Goal: Transaction & Acquisition: Purchase product/service

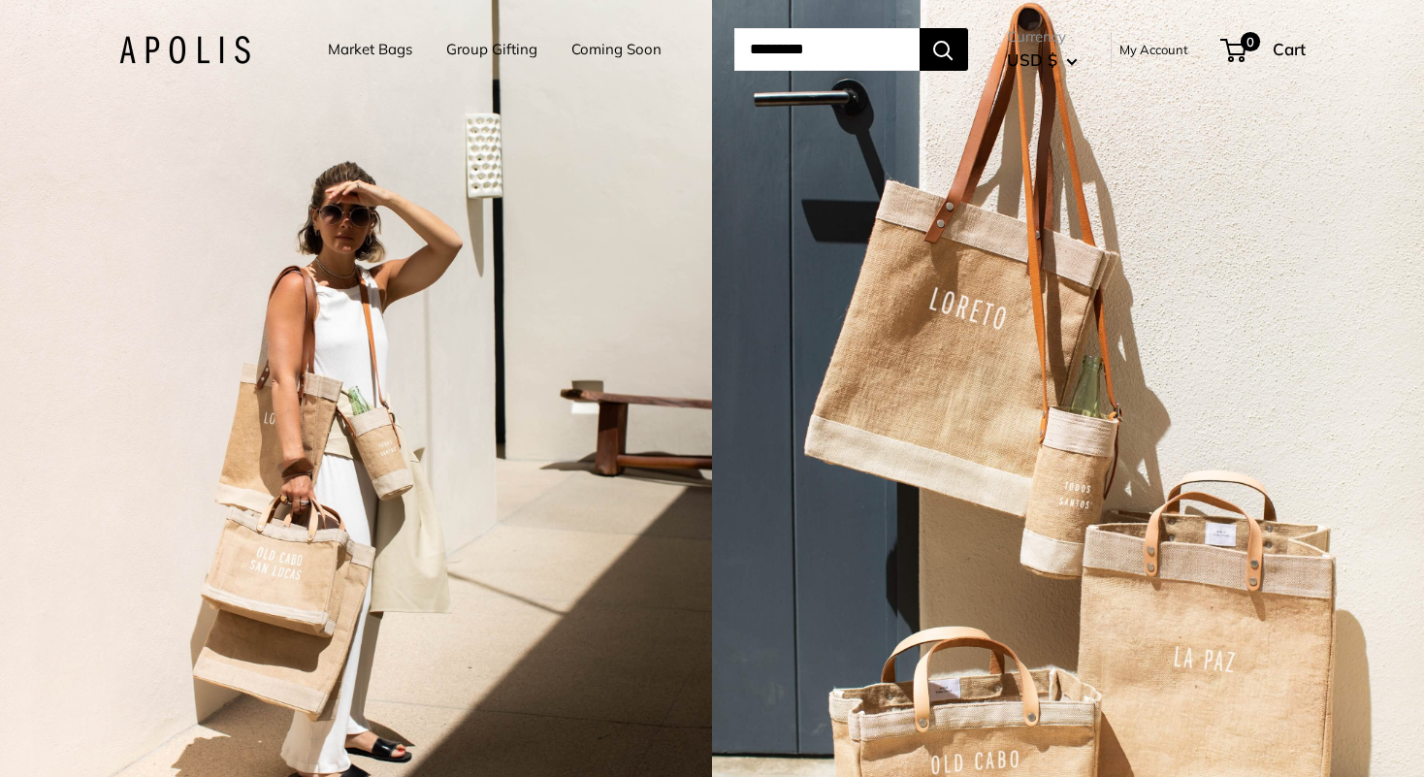
click at [328, 45] on link "Market Bags" at bounding box center [370, 49] width 84 height 27
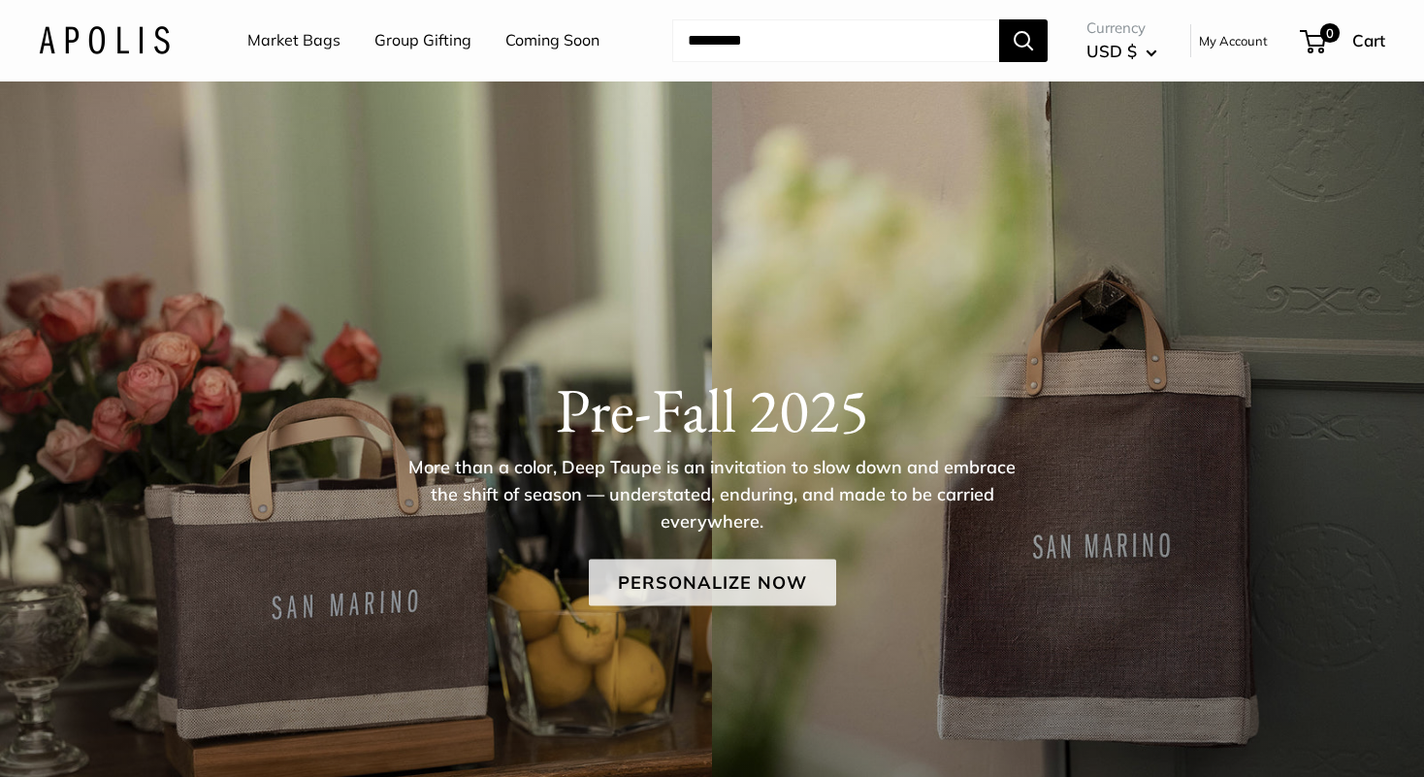
click at [687, 592] on link "Personalize Now" at bounding box center [712, 582] width 247 height 47
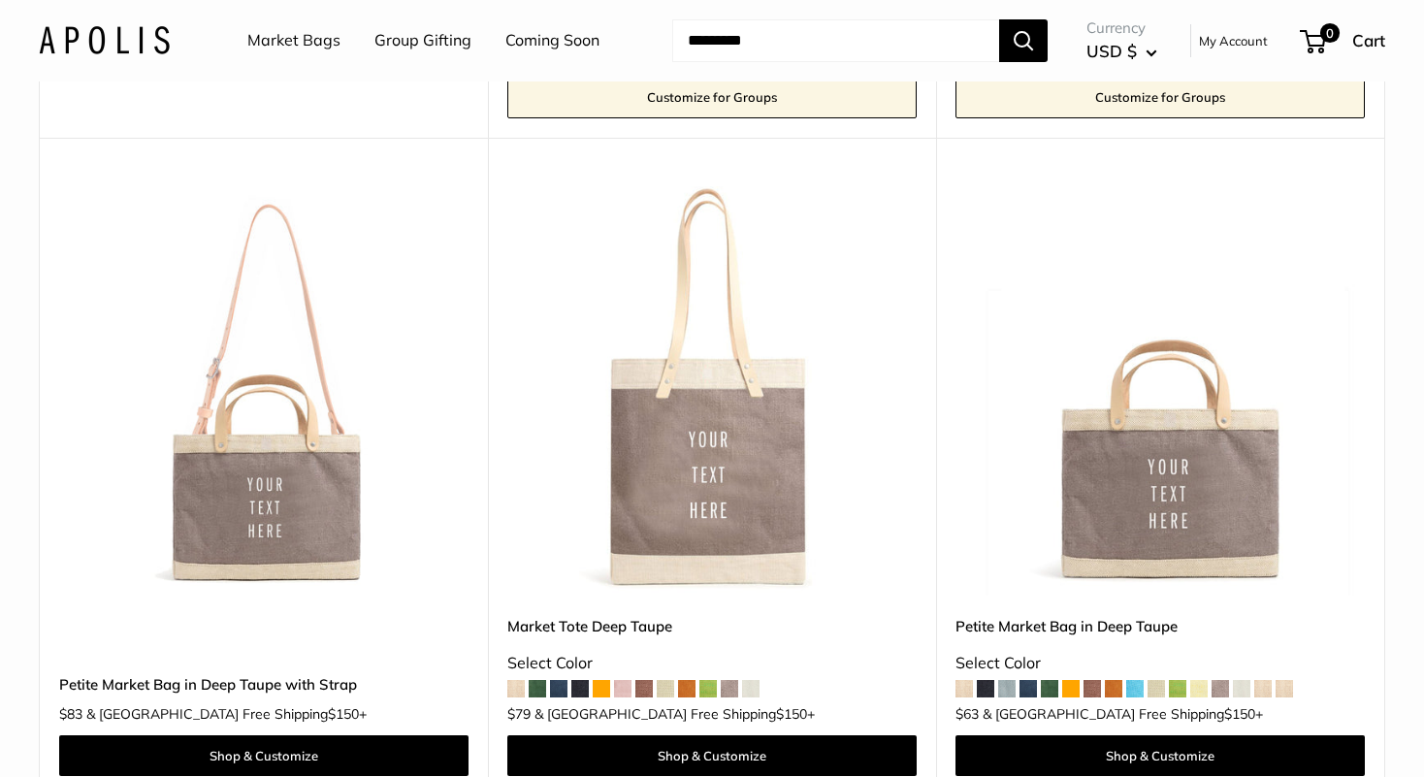
scroll to position [867, 0]
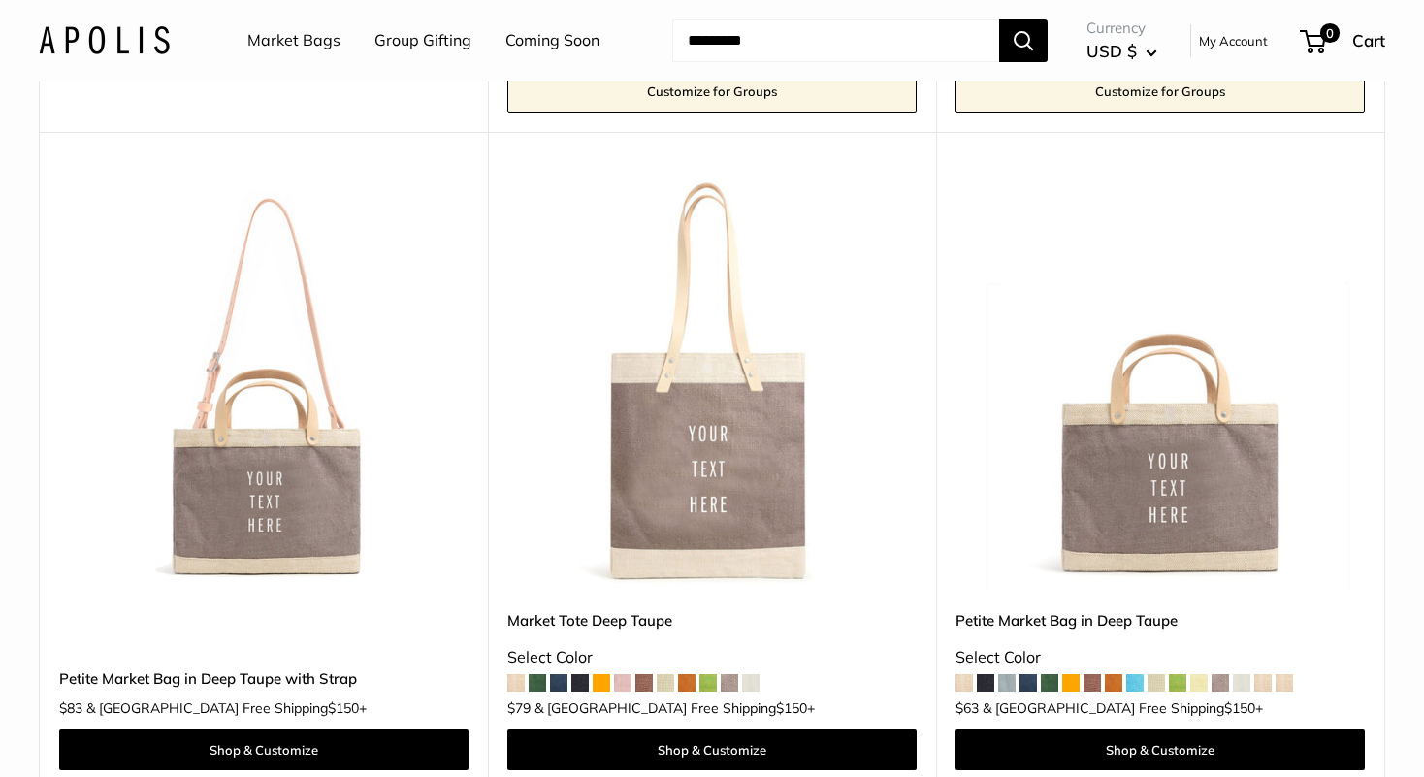
click at [0, 0] on img at bounding box center [0, 0] width 0 height 0
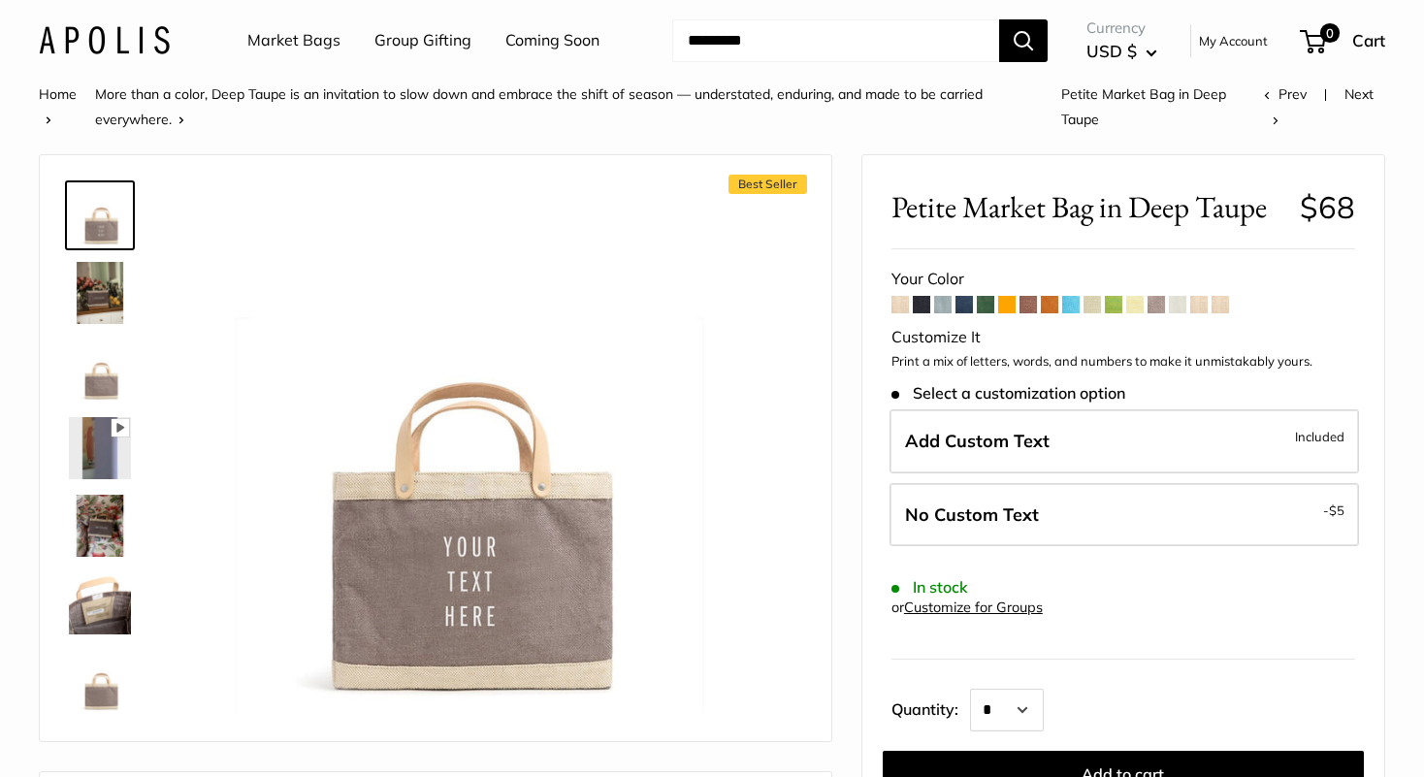
click at [94, 288] on img at bounding box center [100, 293] width 62 height 62
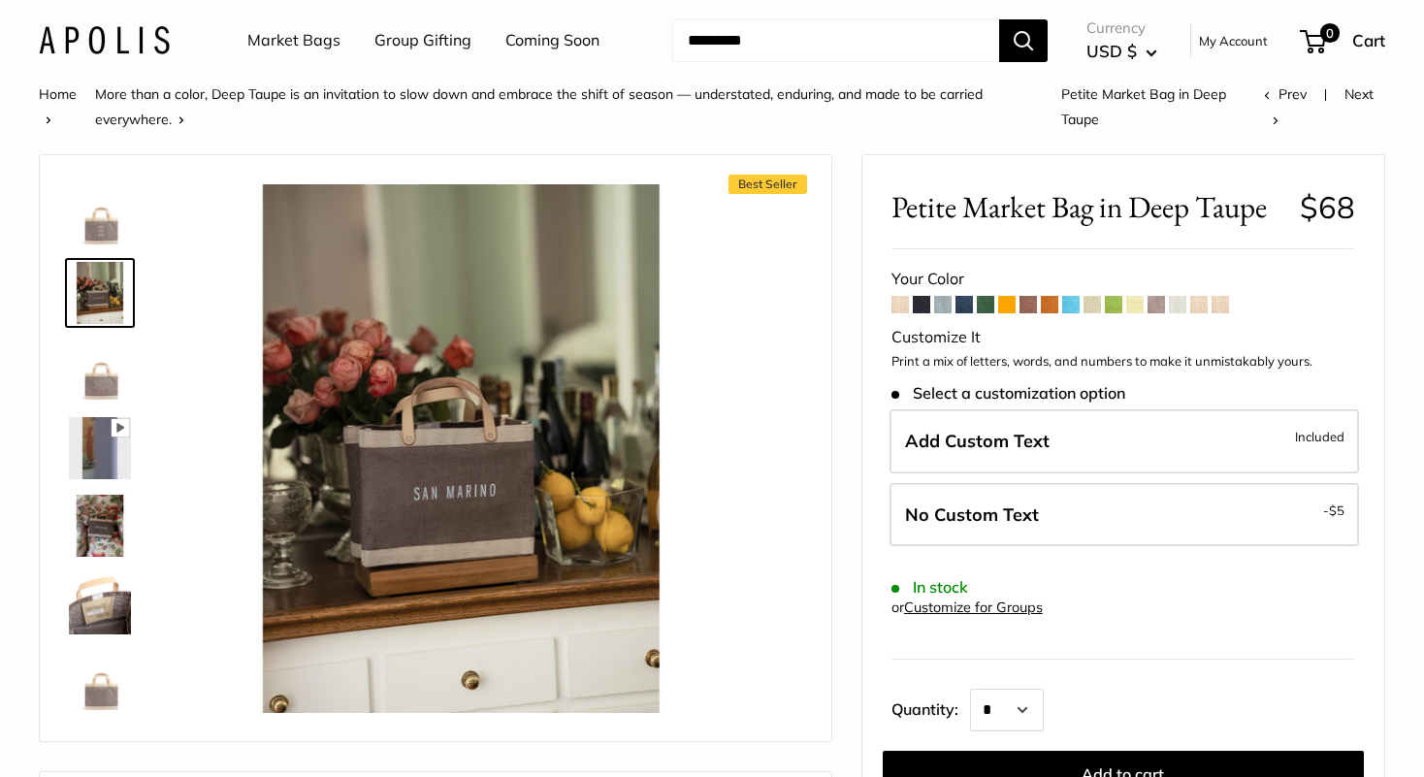
click at [100, 382] on img at bounding box center [100, 371] width 62 height 62
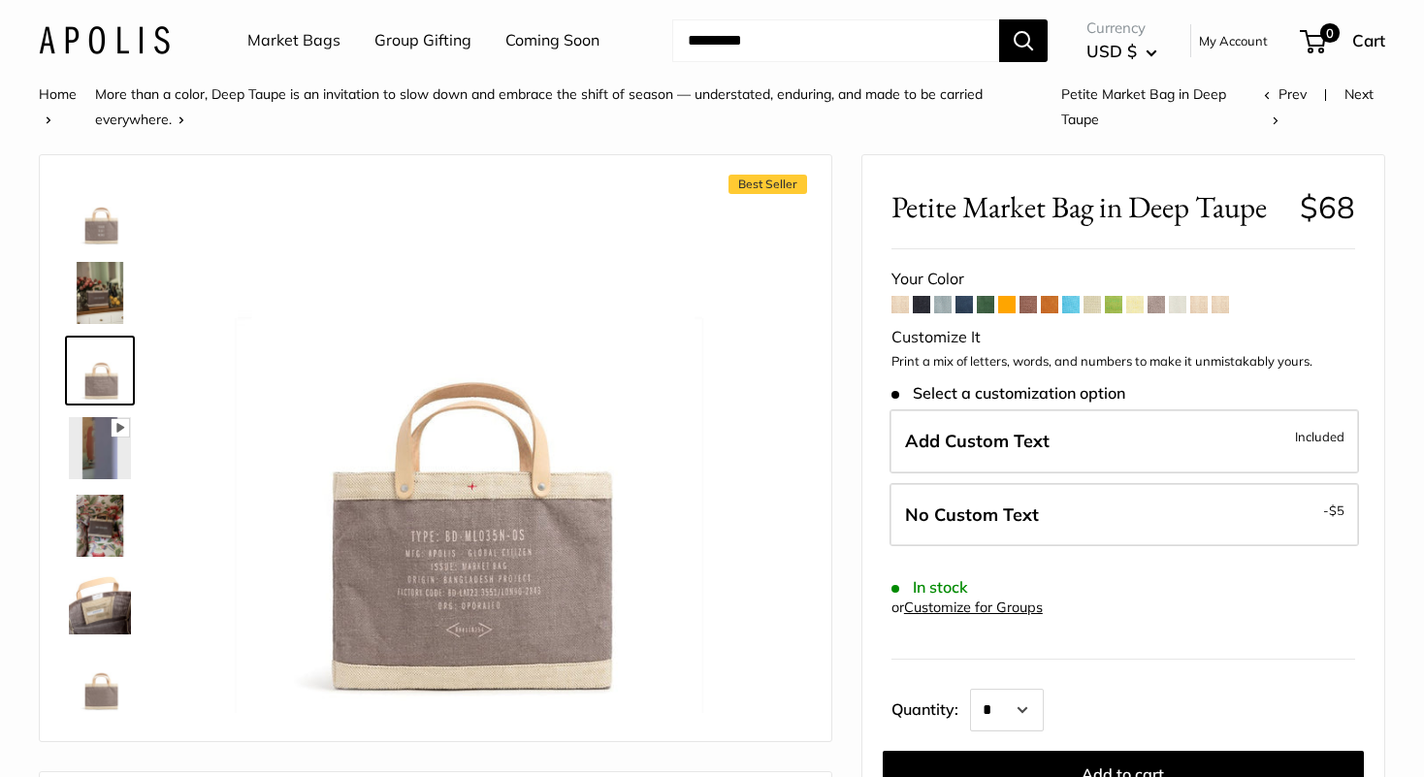
click at [106, 524] on img at bounding box center [100, 526] width 62 height 62
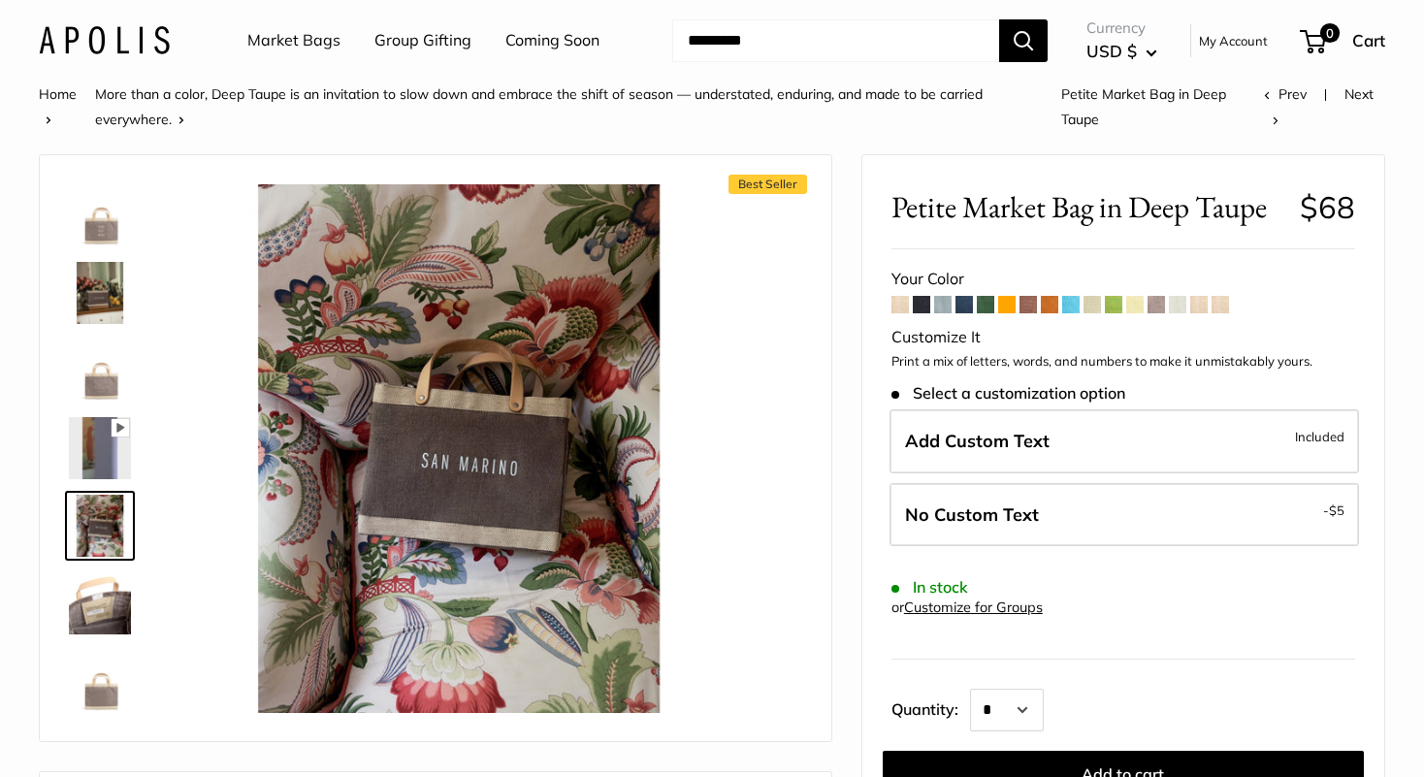
click at [105, 581] on img at bounding box center [100, 603] width 62 height 62
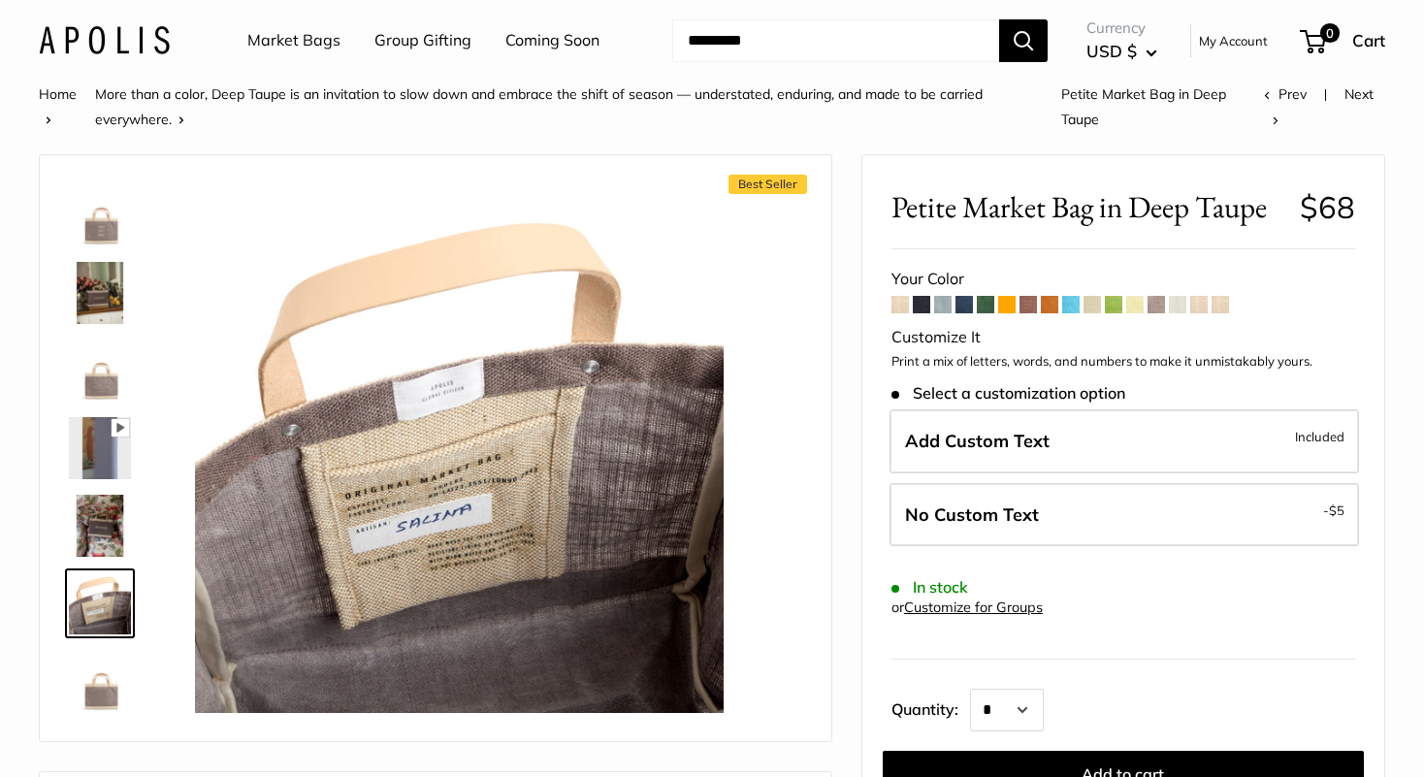
click at [105, 692] on img at bounding box center [100, 681] width 62 height 62
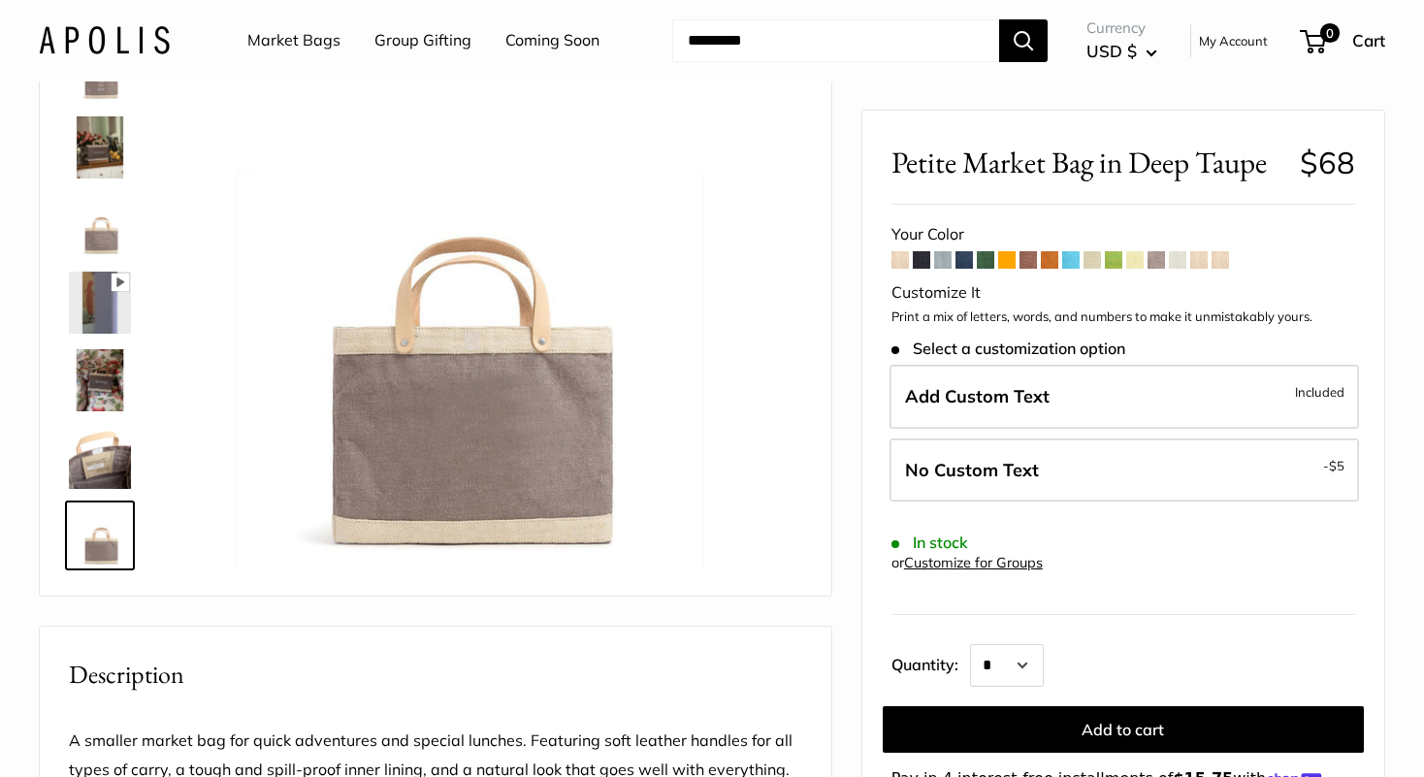
scroll to position [142, 0]
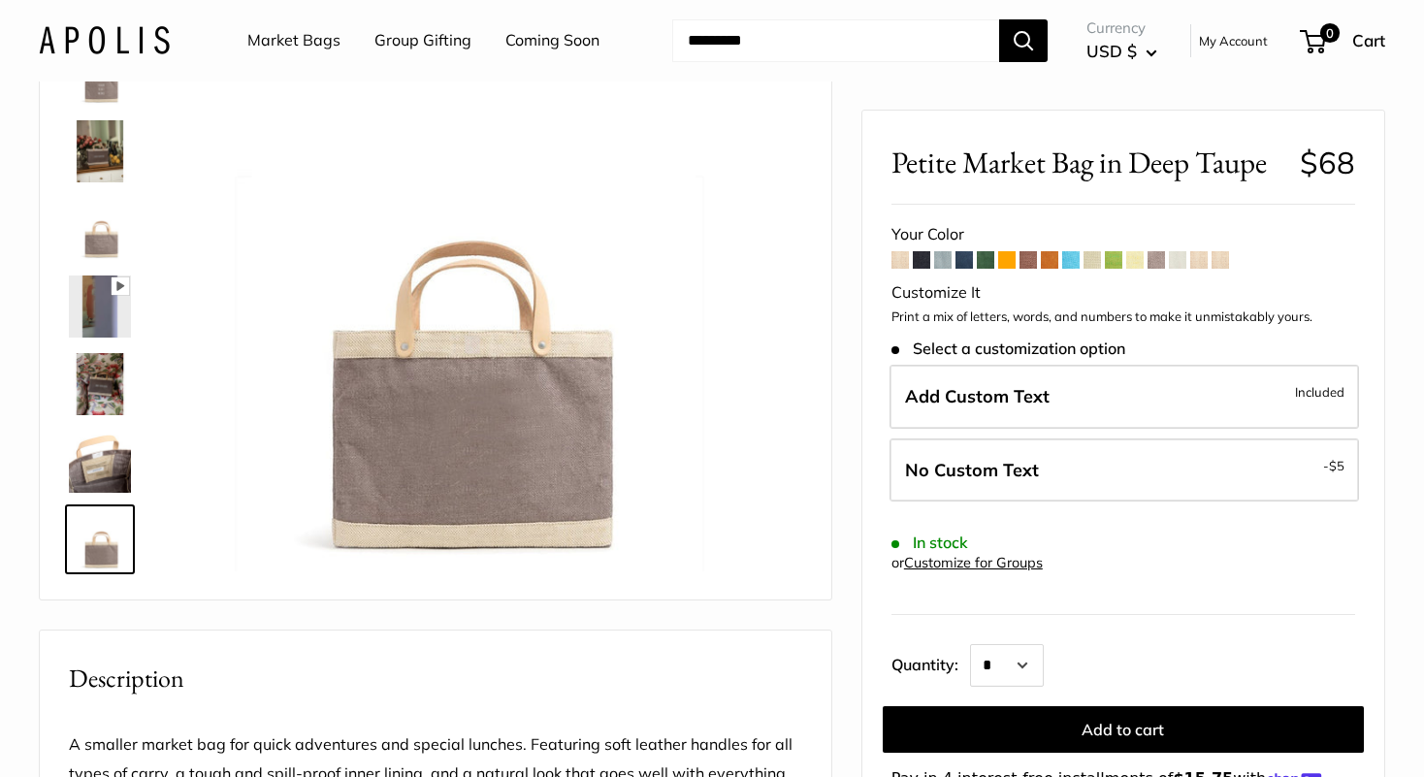
click at [1062, 257] on form "Your Color" at bounding box center [1123, 517] width 464 height 594
click at [1070, 257] on span at bounding box center [1070, 259] width 17 height 17
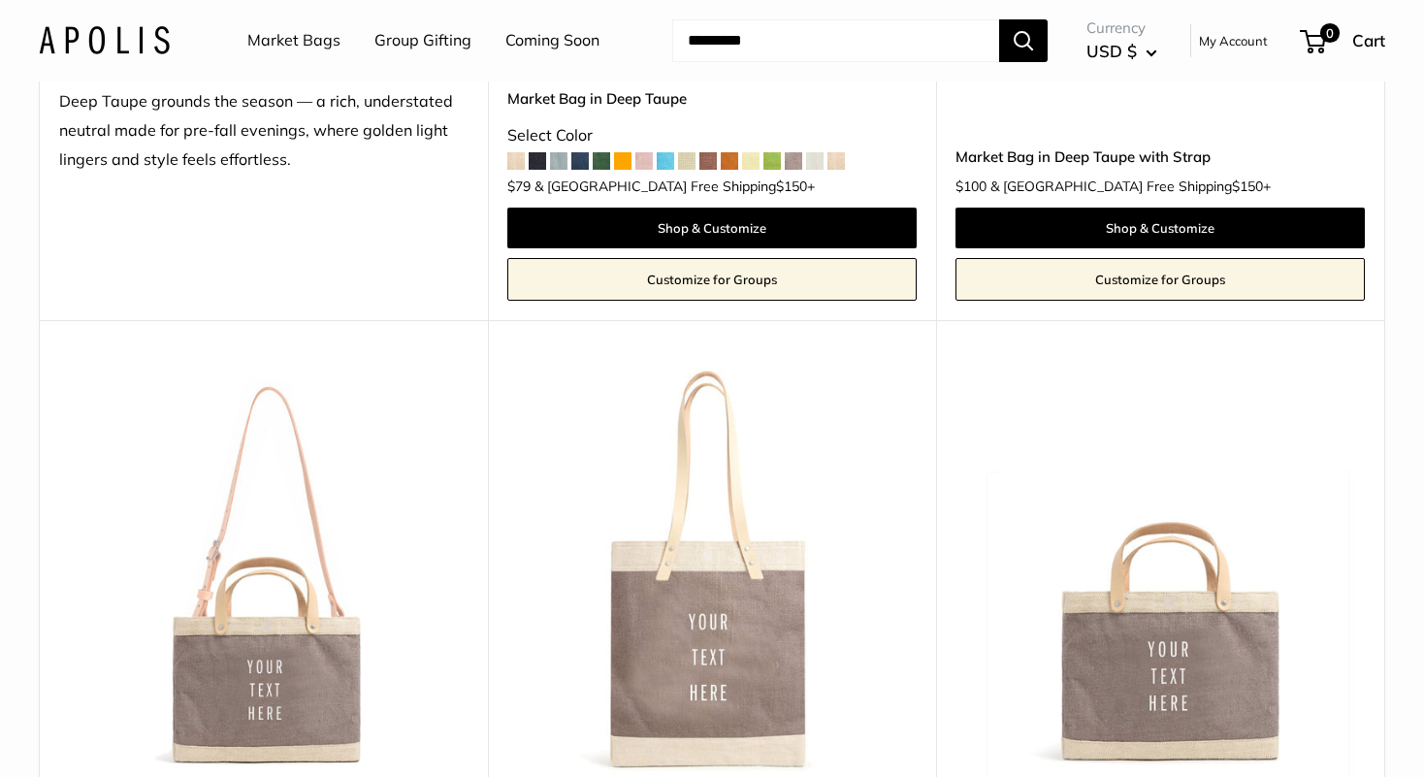
scroll to position [871, 0]
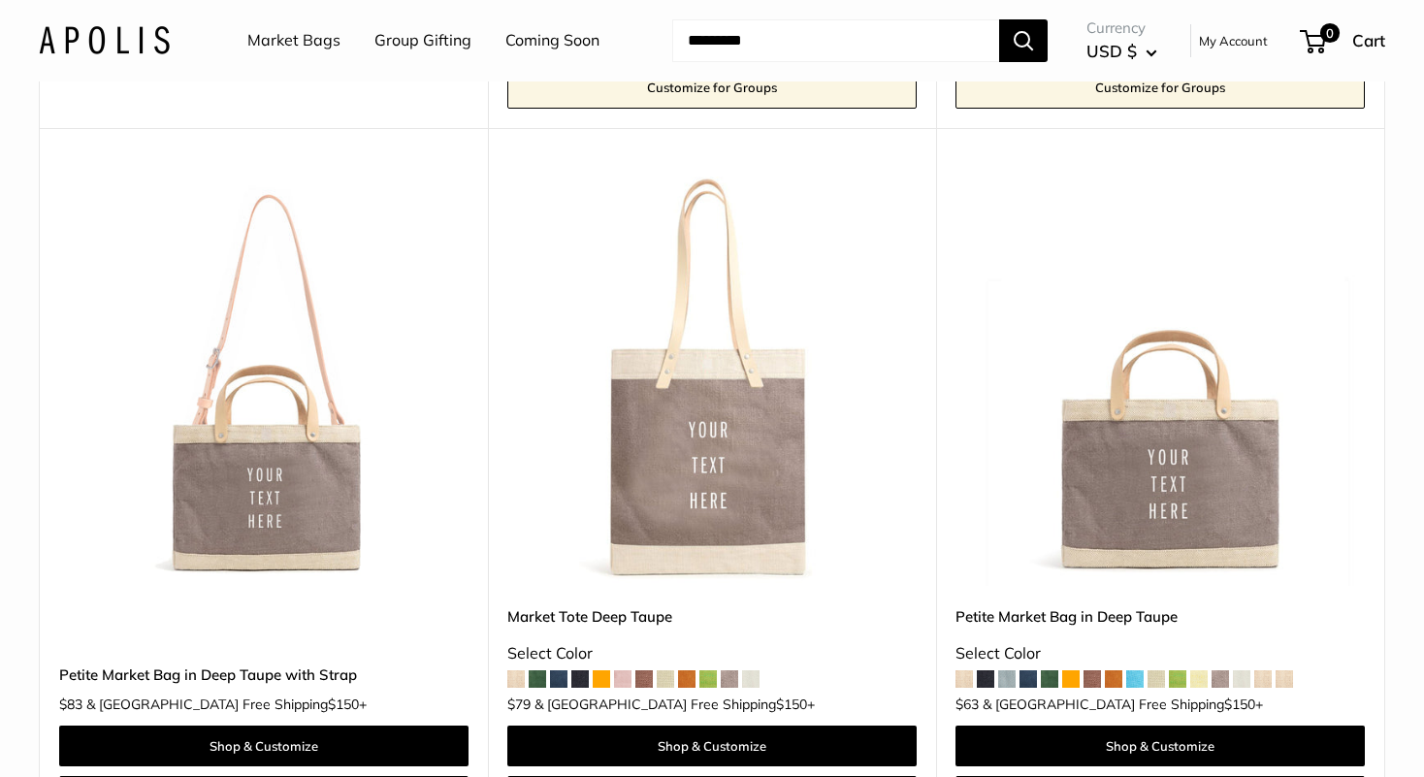
click at [0, 0] on img at bounding box center [0, 0] width 0 height 0
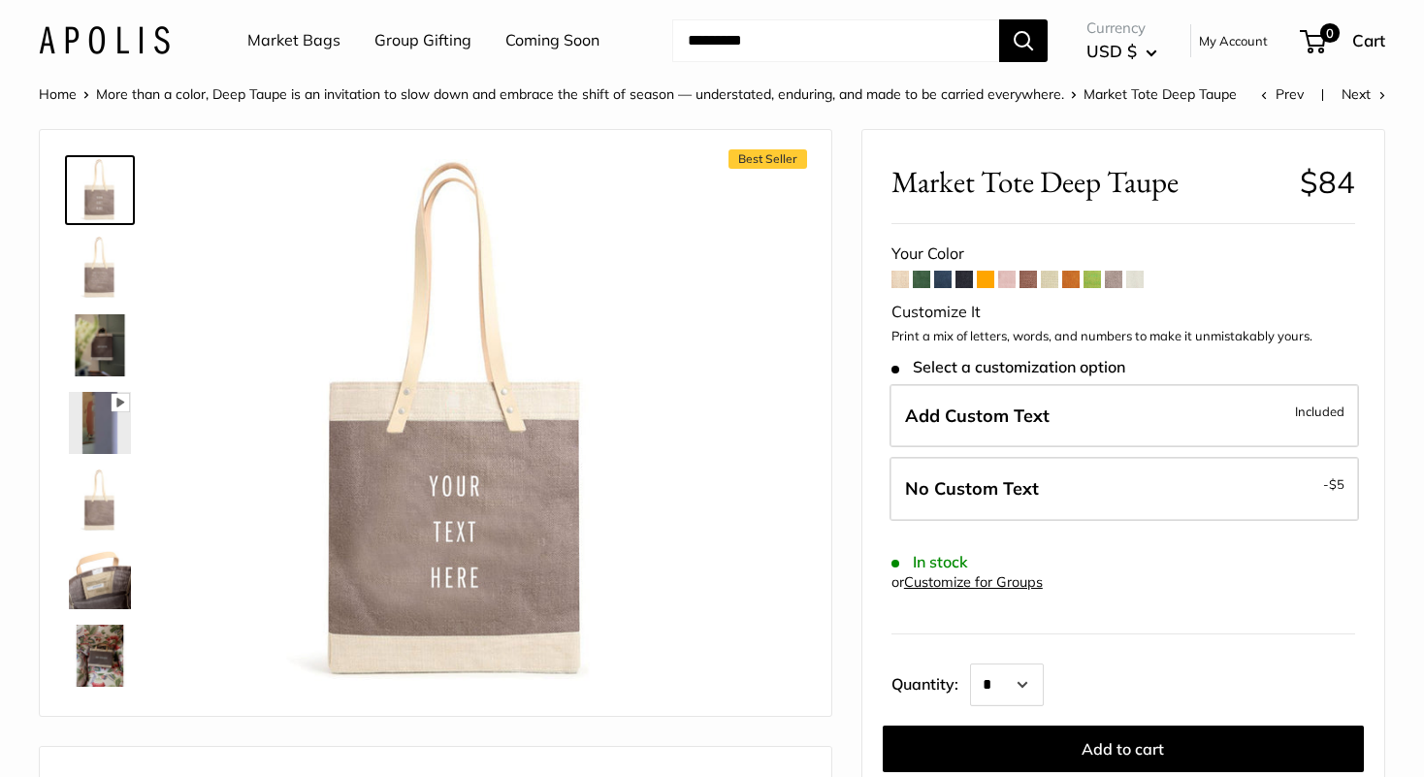
click at [102, 573] on img at bounding box center [100, 578] width 62 height 62
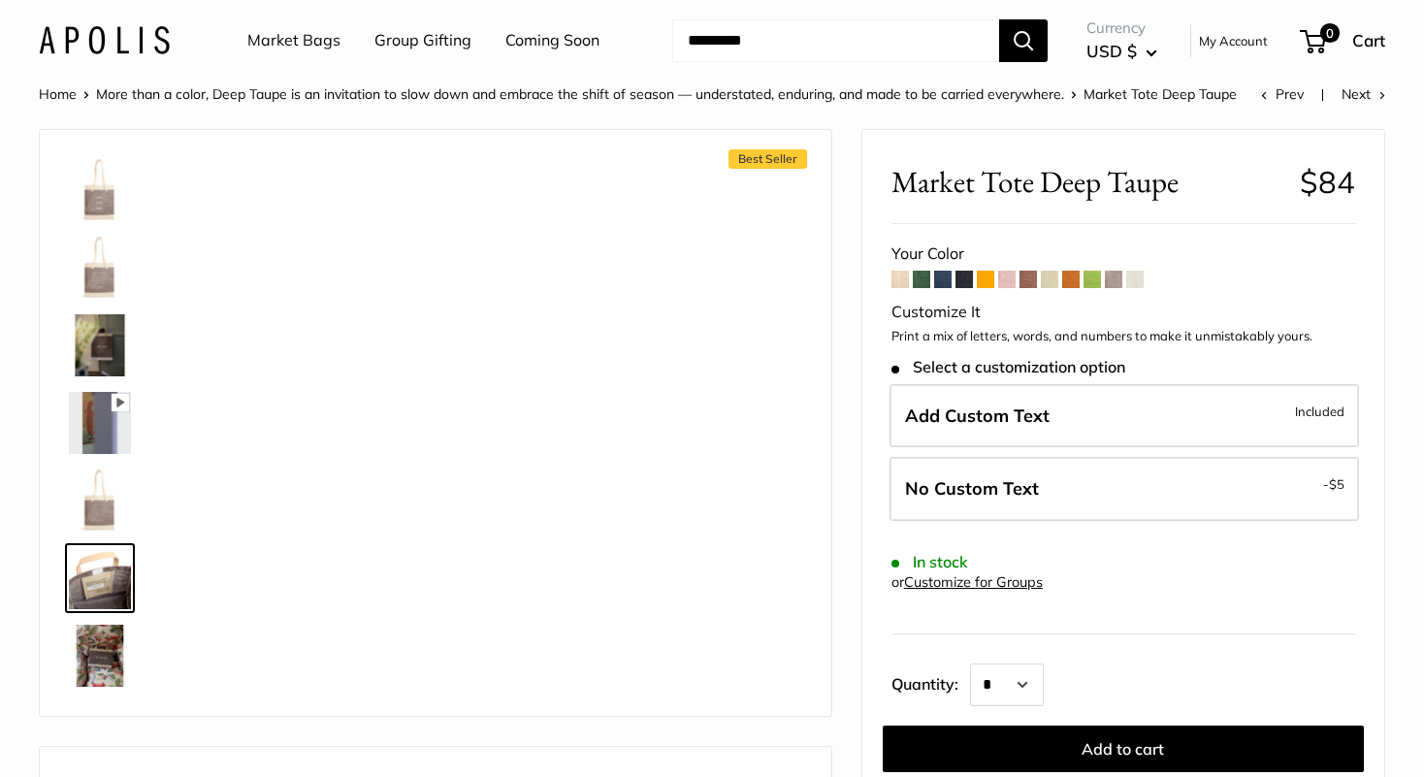
scroll to position [72, 0]
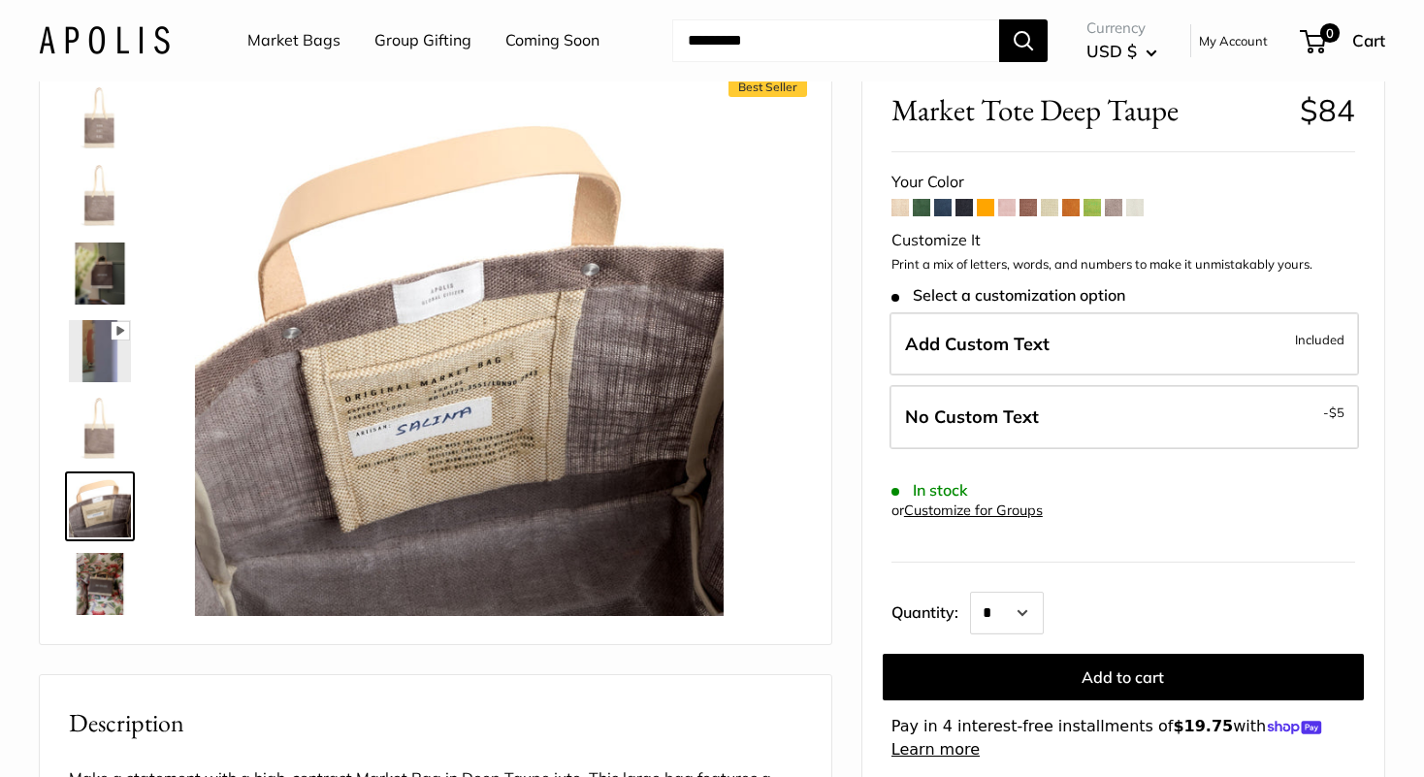
click at [101, 583] on img at bounding box center [100, 584] width 62 height 62
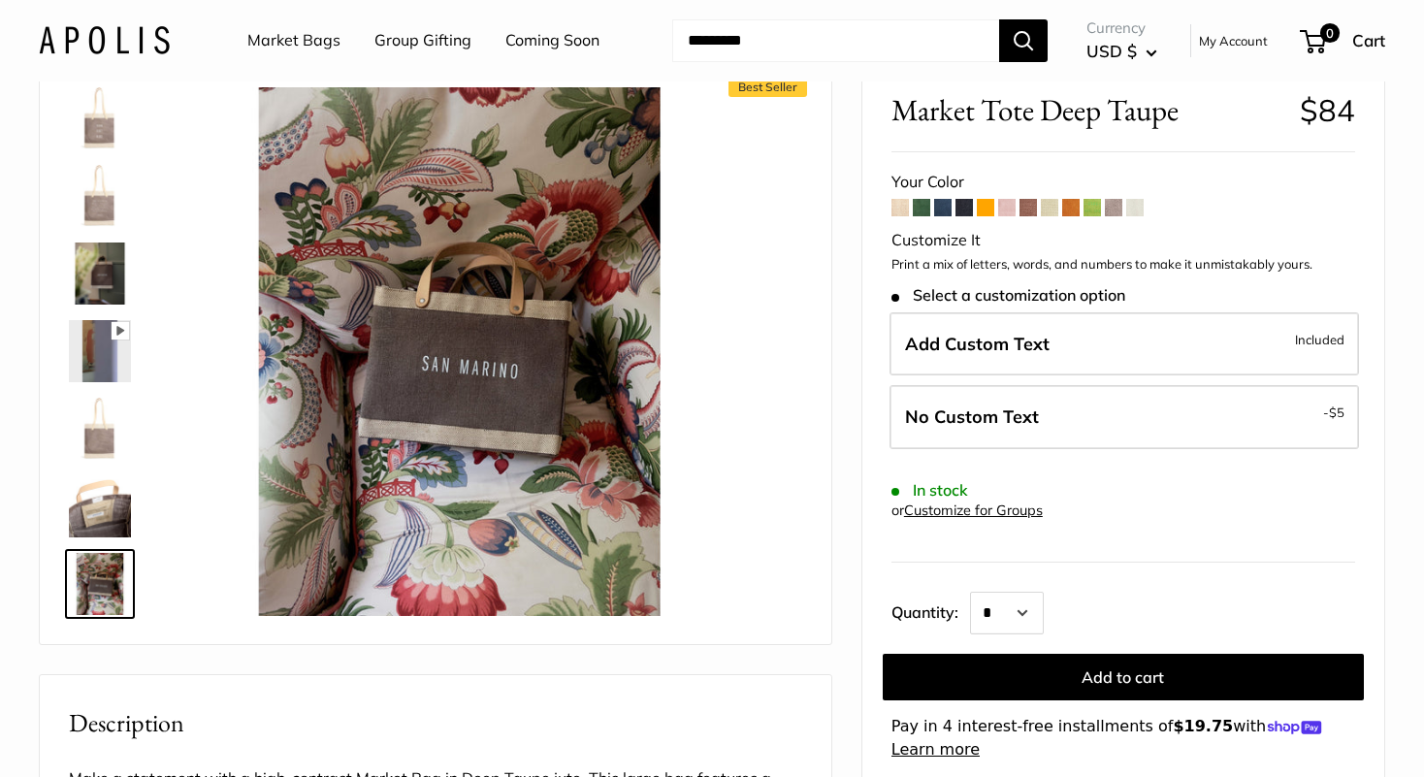
click at [101, 124] on img at bounding box center [100, 118] width 62 height 62
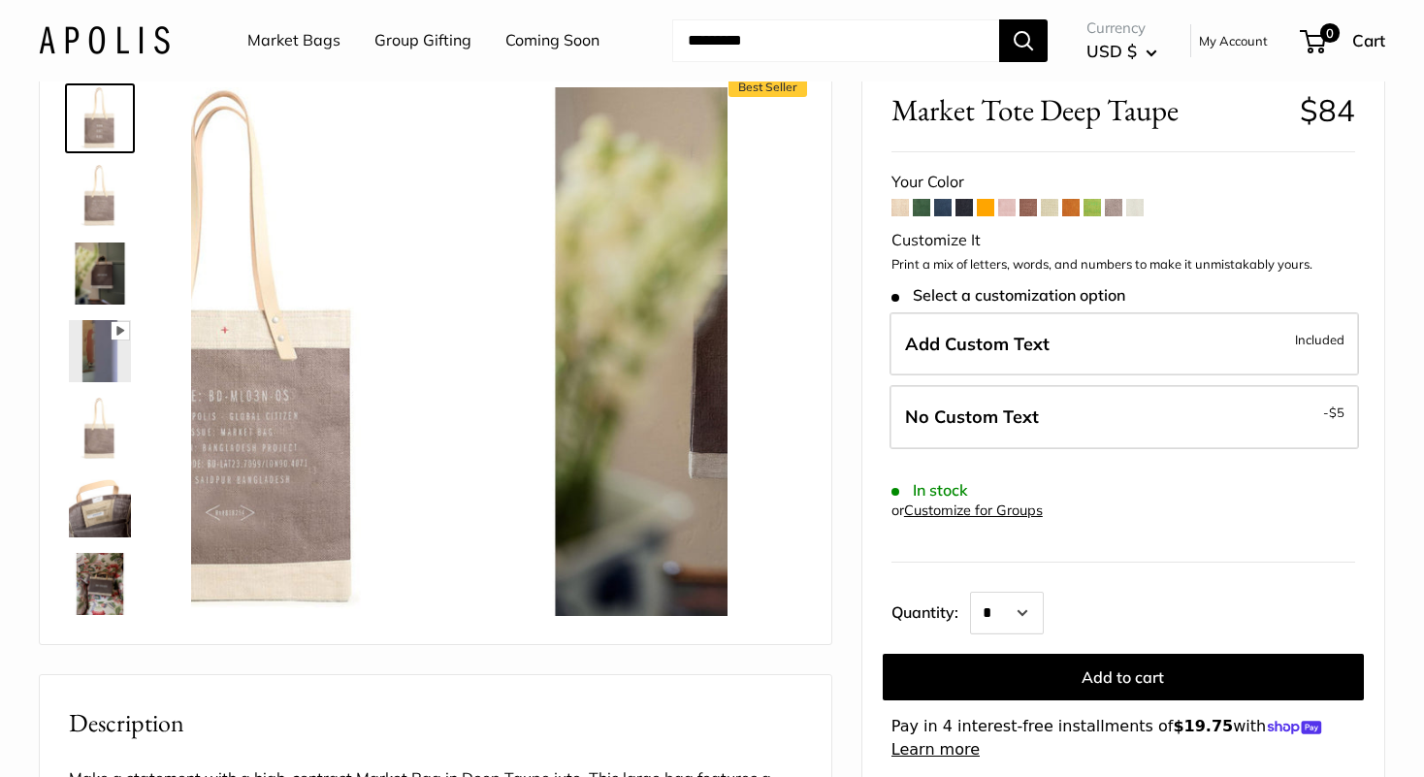
click at [101, 124] on img at bounding box center [100, 118] width 62 height 62
